Goal: Check status: Check status

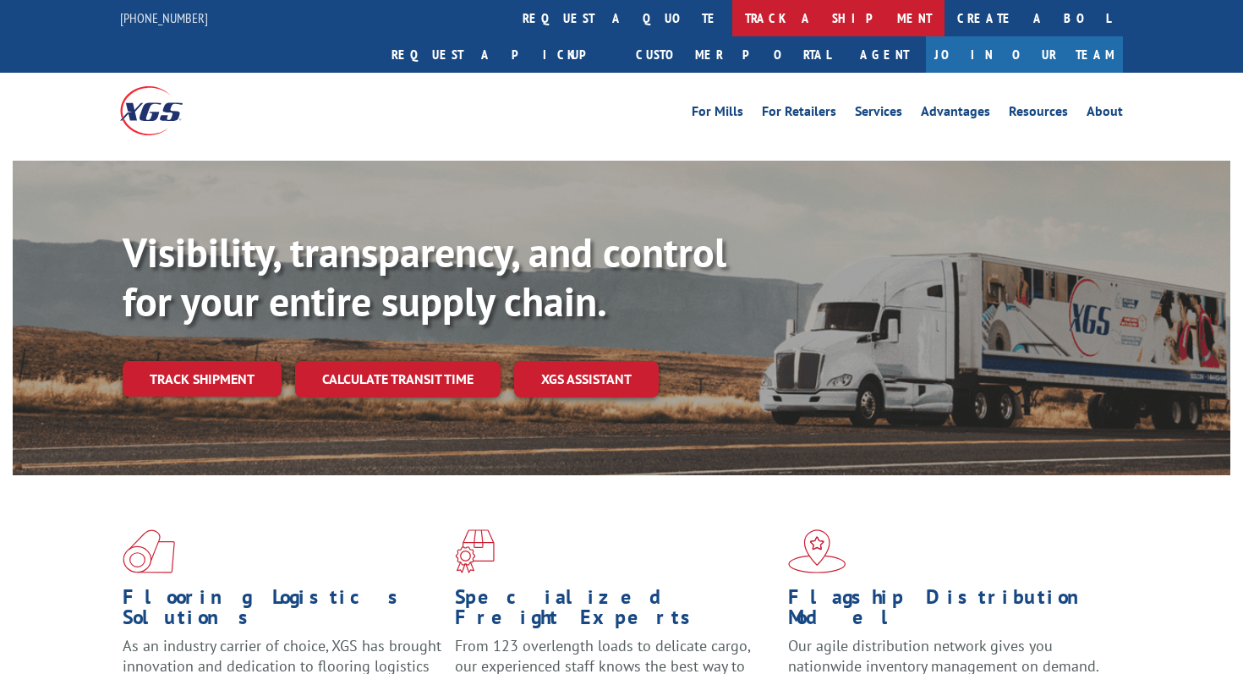
click at [732, 18] on link "track a shipment" at bounding box center [838, 18] width 212 height 36
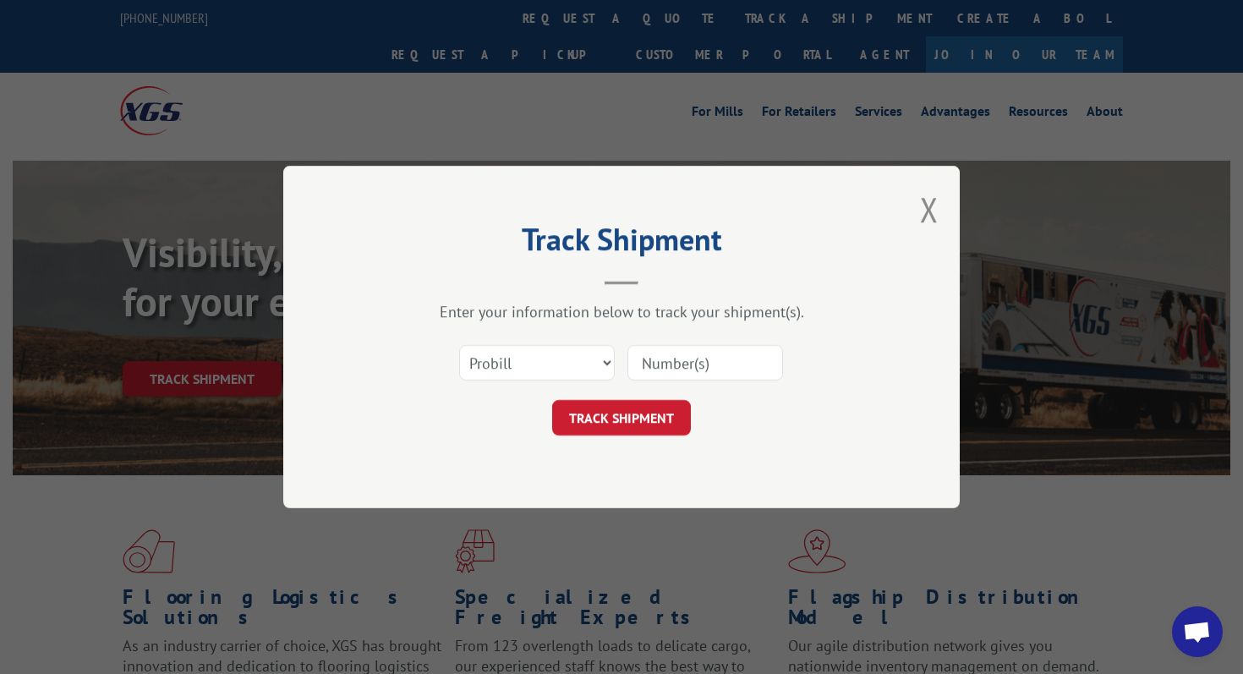
click at [707, 373] on input at bounding box center [705, 363] width 156 height 36
paste input "- 532561585"
click at [654, 359] on input "- 532561585" at bounding box center [705, 363] width 156 height 36
type input "532561585"
click at [572, 359] on select "Select category... Probill BOL PO" at bounding box center [537, 363] width 156 height 36
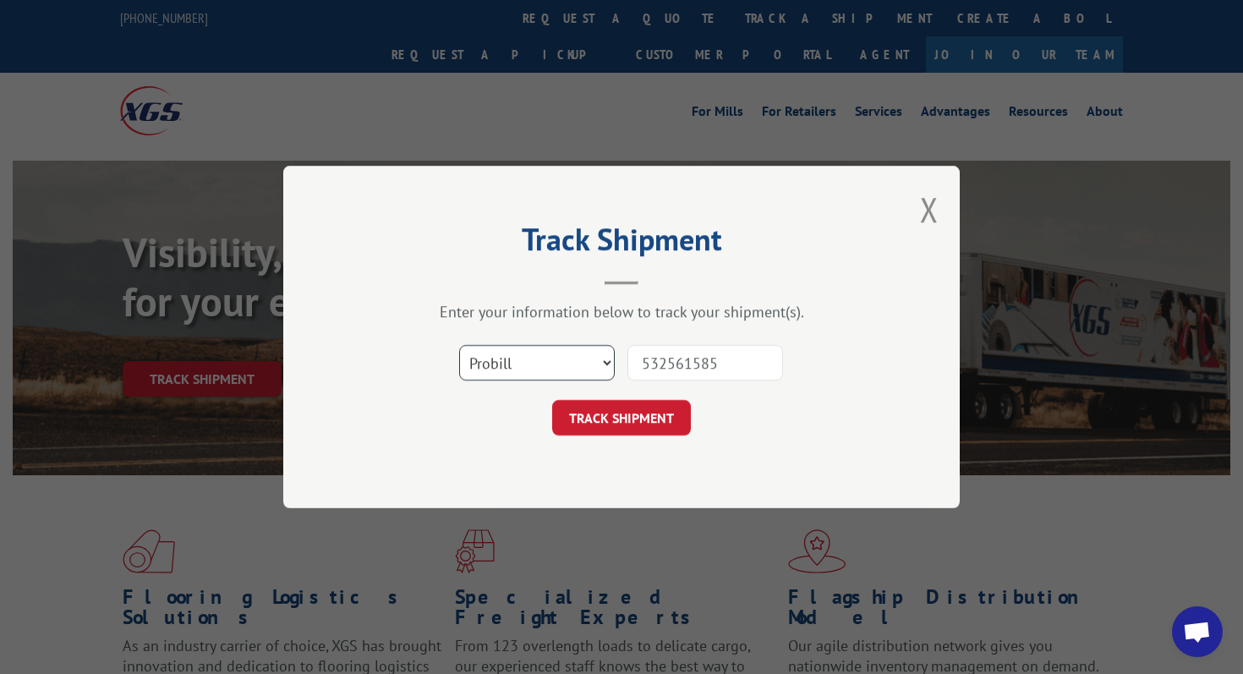
select select "bol"
click at [459, 345] on select "Select category... Probill BOL PO" at bounding box center [537, 363] width 156 height 36
click at [600, 415] on button "TRACK SHIPMENT" at bounding box center [621, 418] width 139 height 36
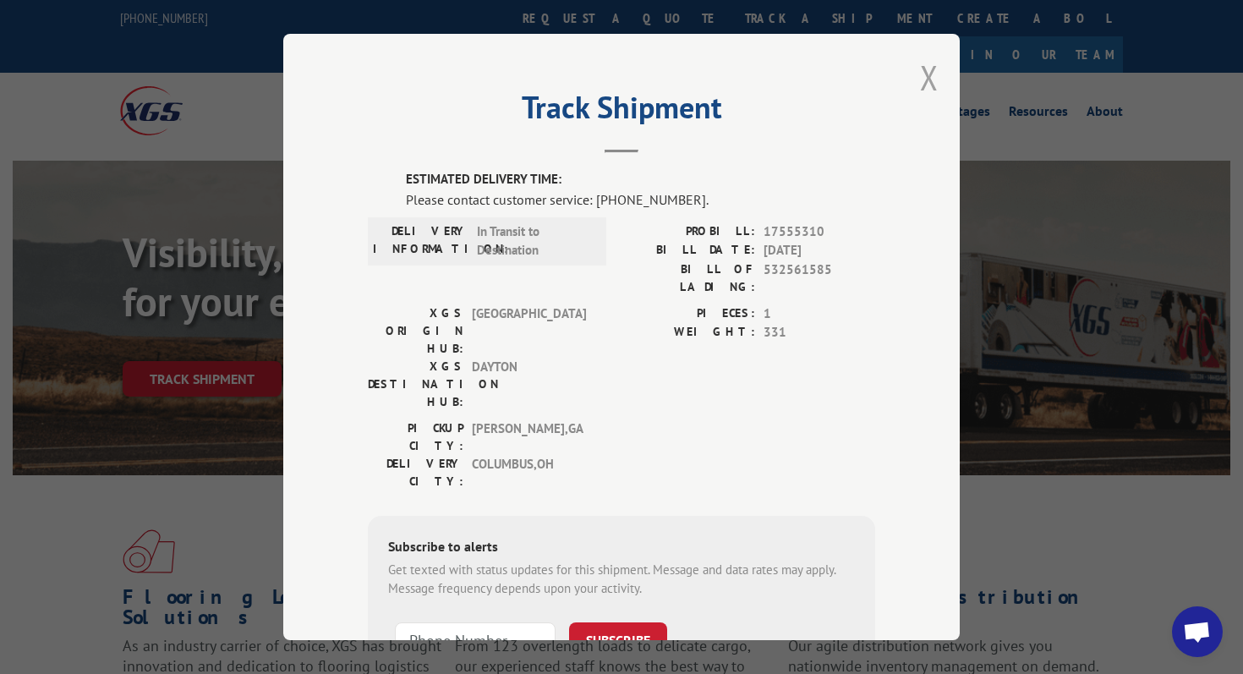
click at [925, 77] on button "Close modal" at bounding box center [929, 77] width 19 height 45
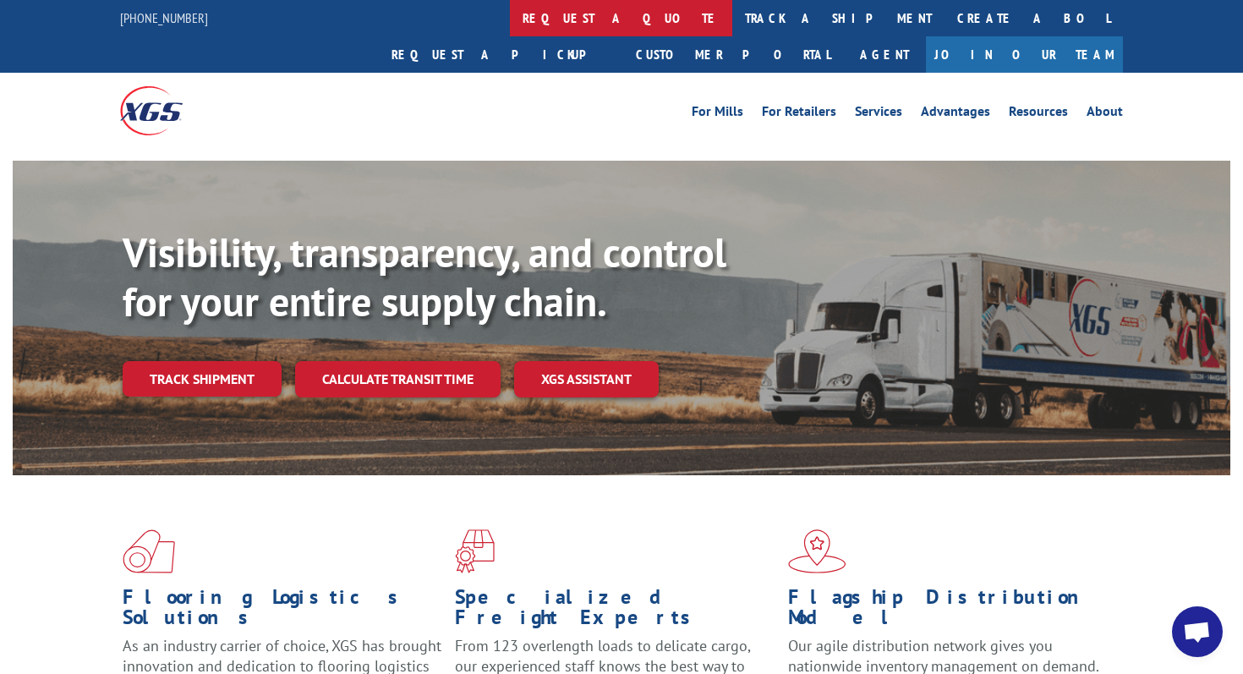
click at [510, 30] on link "request a quote" at bounding box center [621, 18] width 222 height 36
